Goal: Navigation & Orientation: Find specific page/section

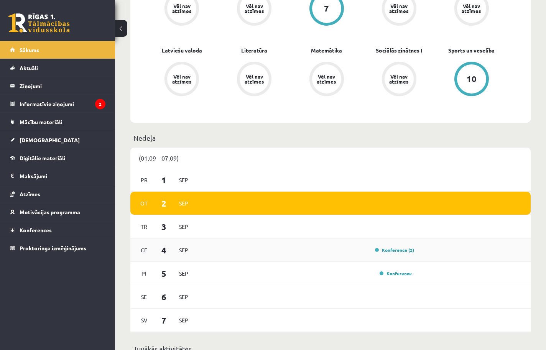
scroll to position [325, 0]
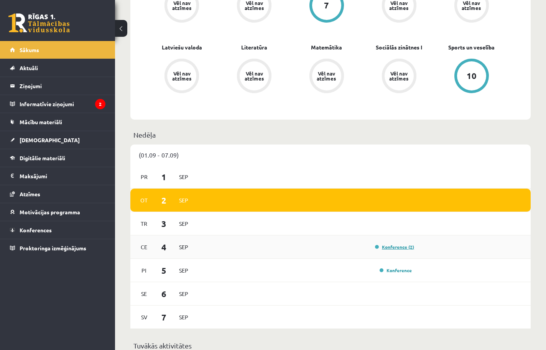
click at [398, 248] on link "Konference (2)" at bounding box center [394, 247] width 39 height 6
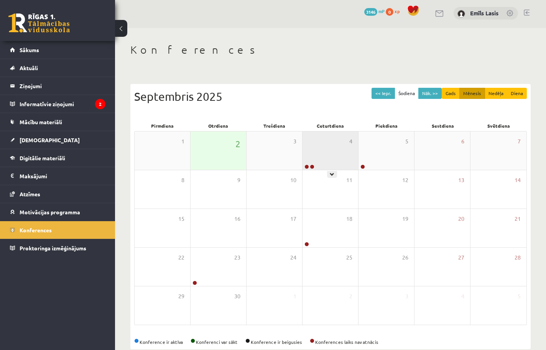
scroll to position [16, 0]
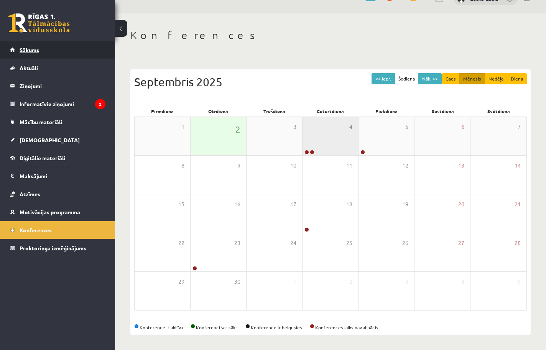
click at [33, 49] on span "Sākums" at bounding box center [30, 49] width 20 height 7
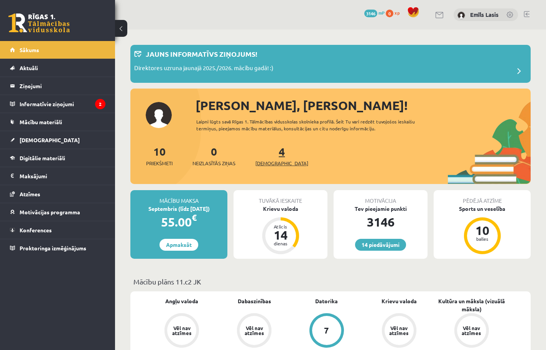
click at [270, 163] on span "[DEMOGRAPHIC_DATA]" at bounding box center [281, 164] width 53 height 8
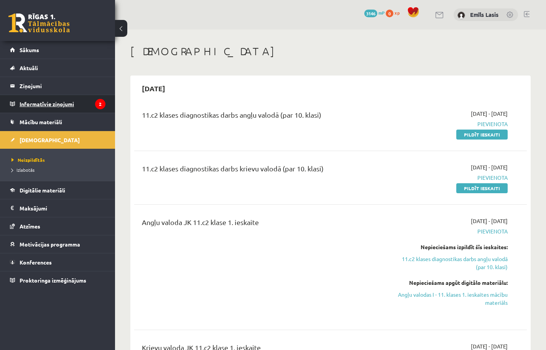
click at [39, 103] on legend "Informatīvie ziņojumi 2" at bounding box center [63, 104] width 86 height 18
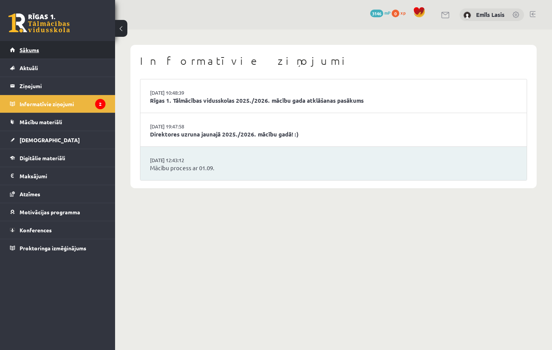
click at [37, 49] on span "Sākums" at bounding box center [30, 49] width 20 height 7
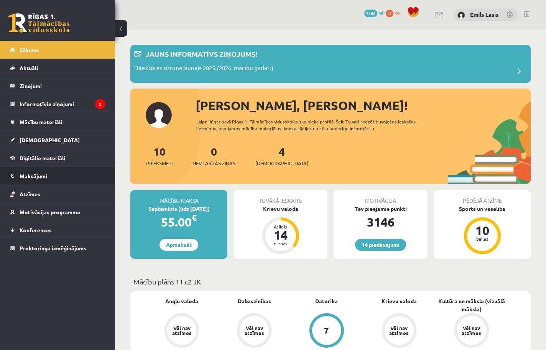
click at [36, 174] on legend "Maksājumi 0" at bounding box center [63, 176] width 86 height 18
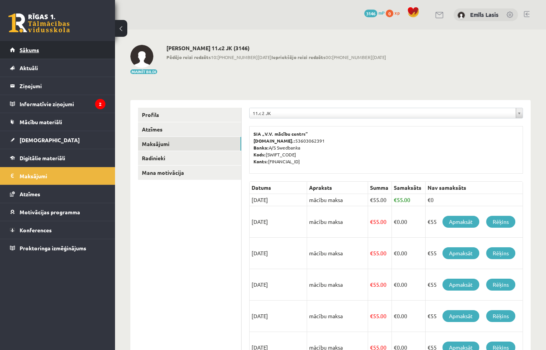
click at [20, 50] on span "Sākums" at bounding box center [30, 49] width 20 height 7
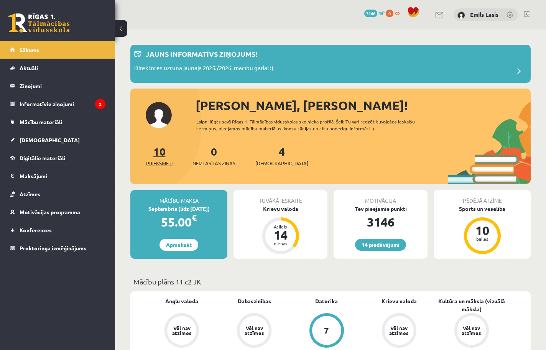
click at [162, 165] on span "Priekšmeti" at bounding box center [159, 164] width 26 height 8
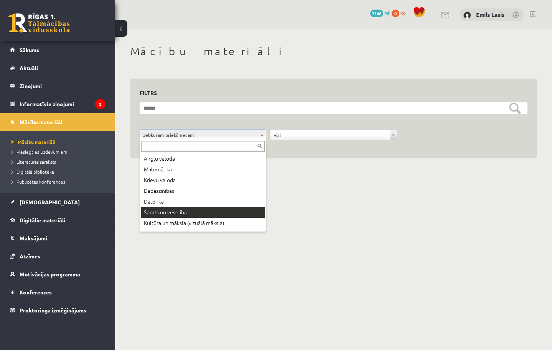
scroll to position [41, 0]
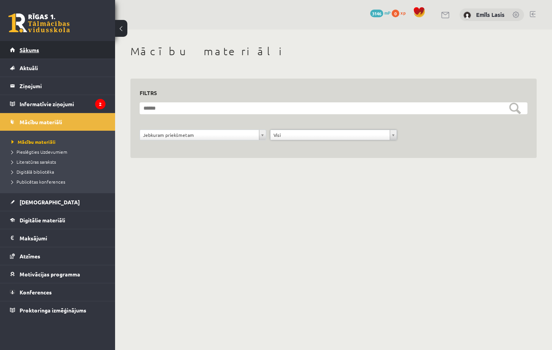
click at [30, 52] on span "Sākums" at bounding box center [30, 49] width 20 height 7
